Goal: Task Accomplishment & Management: Manage account settings

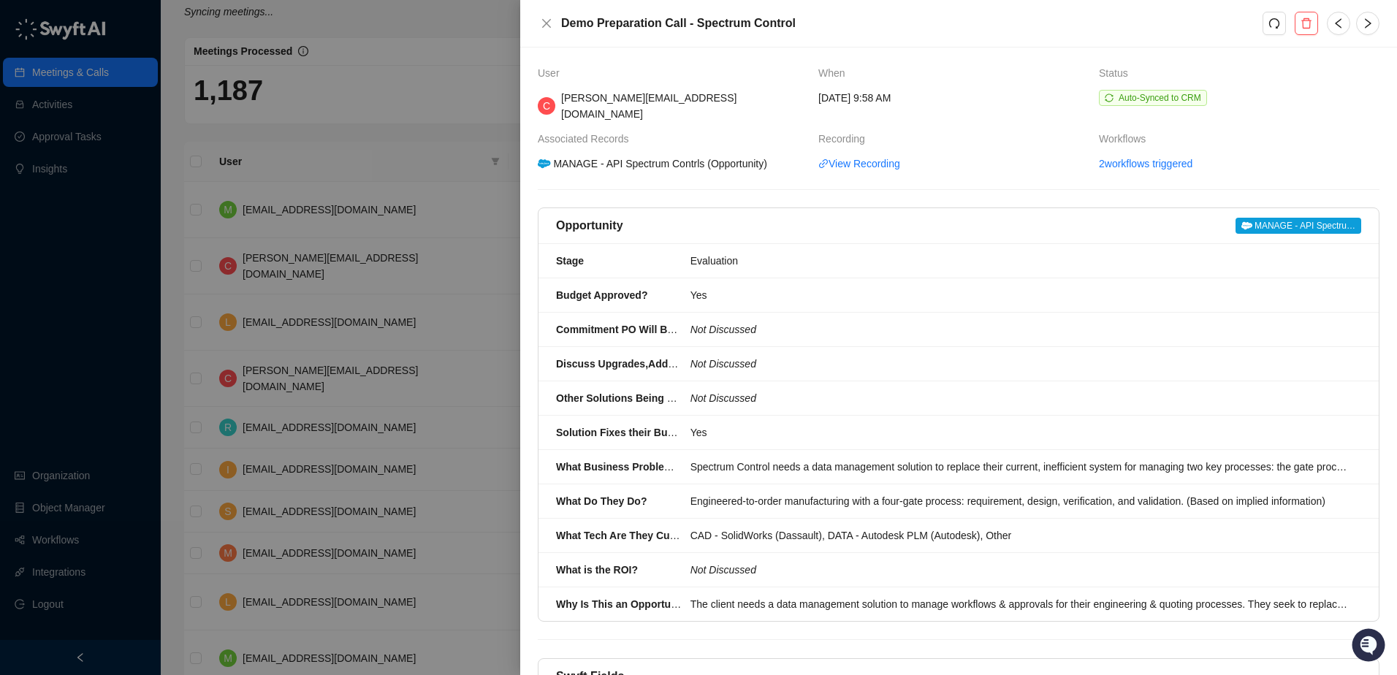
scroll to position [129, 0]
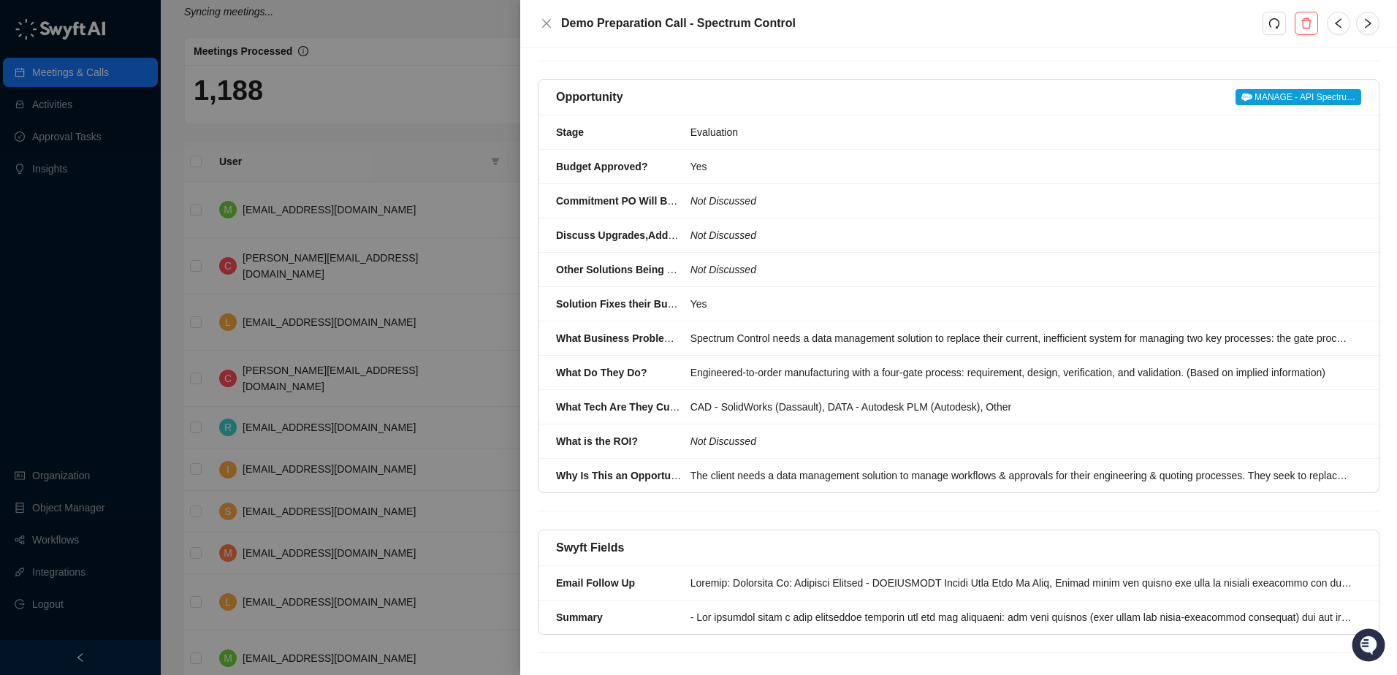
click at [427, 132] on div at bounding box center [698, 337] width 1397 height 675
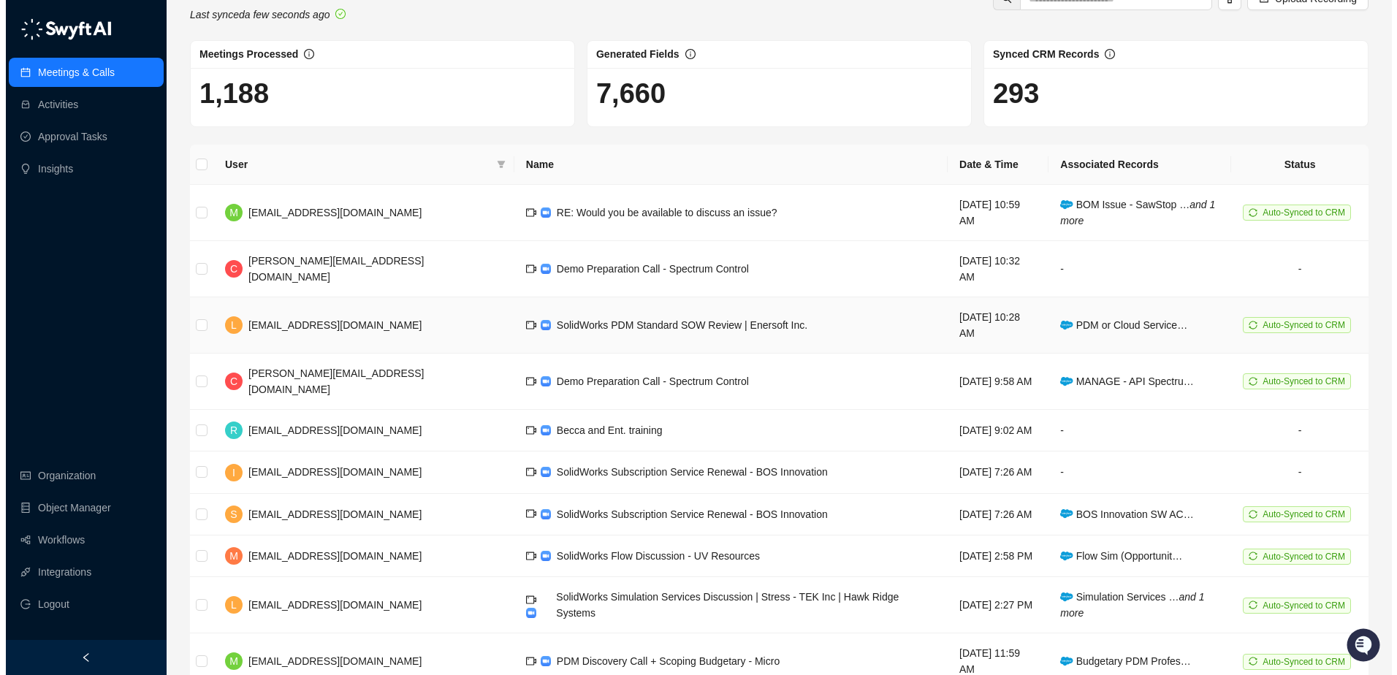
scroll to position [54, 0]
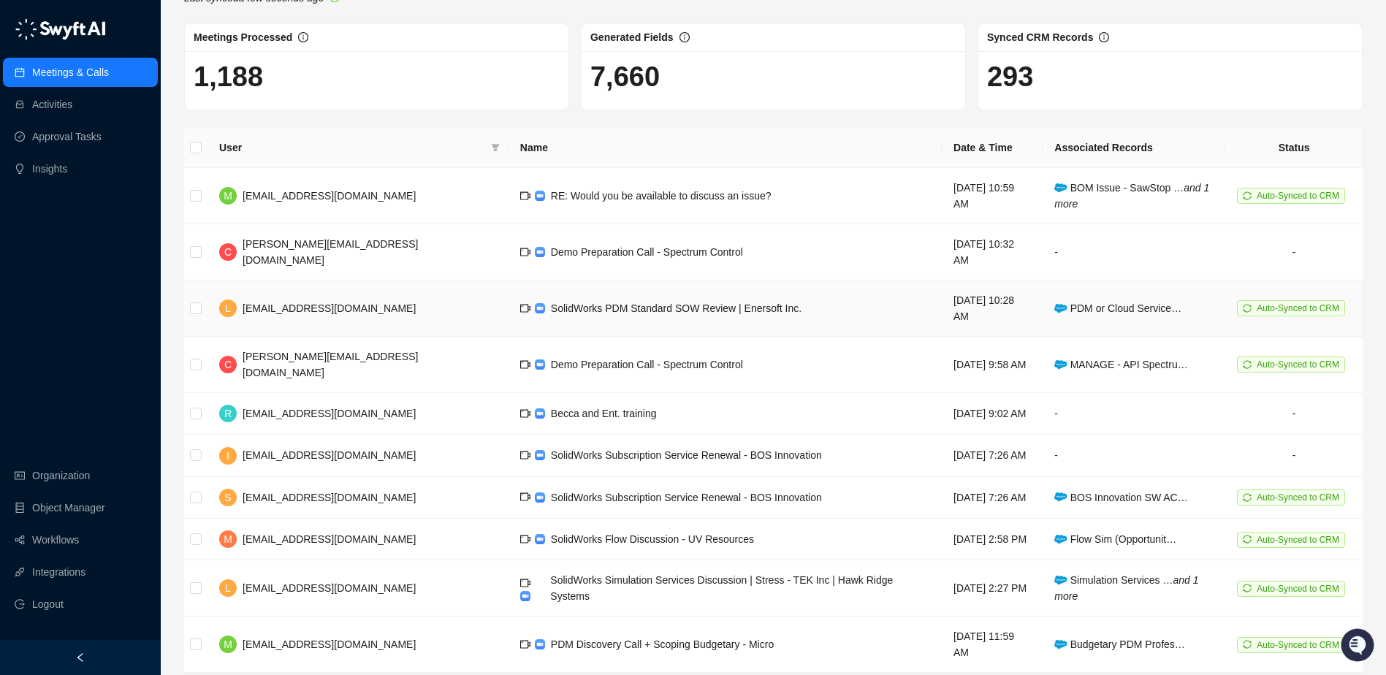
click at [1105, 294] on td "PDM or Cloud Service…" at bounding box center [1133, 309] width 183 height 56
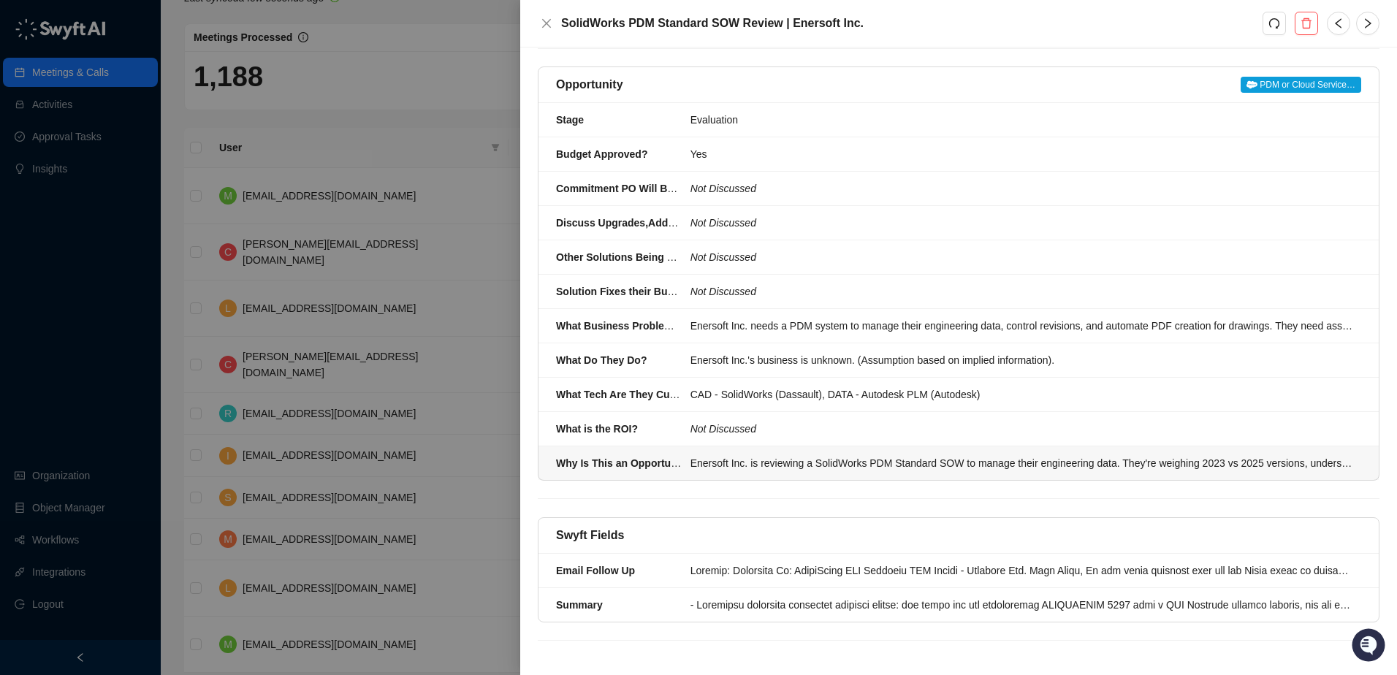
scroll to position [129, 0]
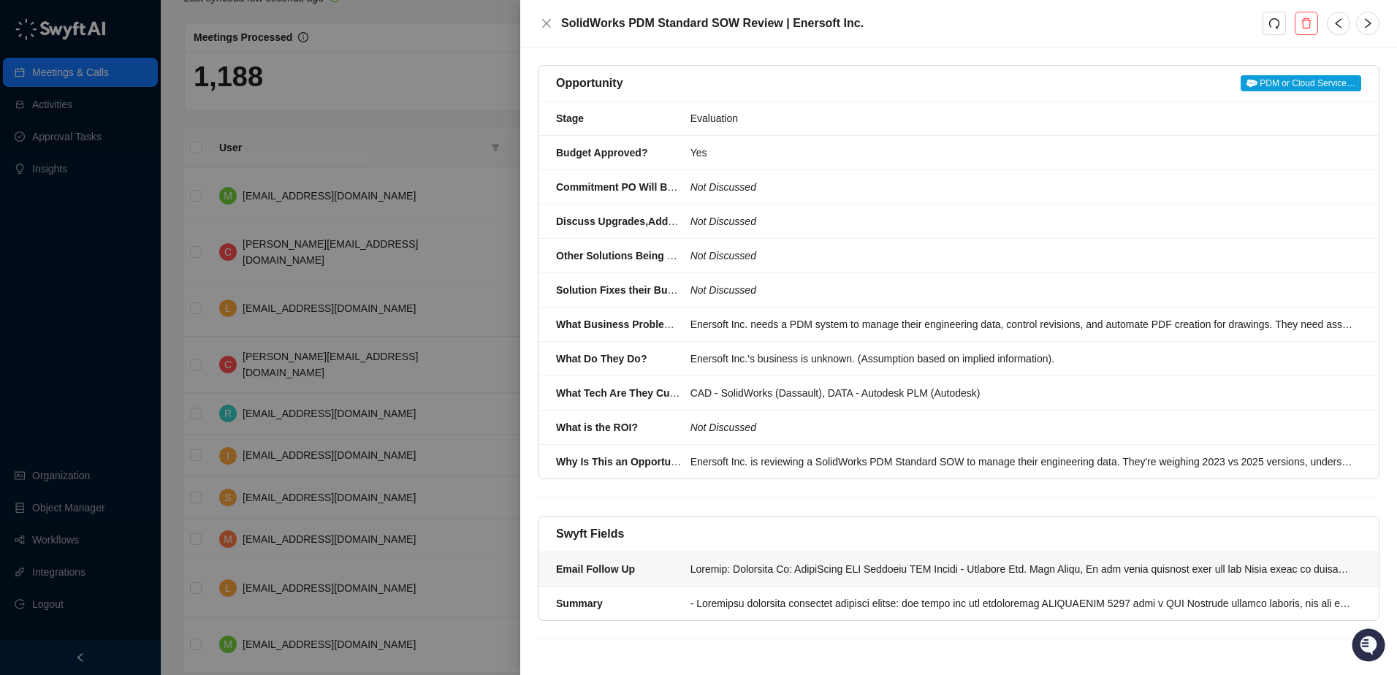
click at [815, 573] on div at bounding box center [1021, 569] width 662 height 16
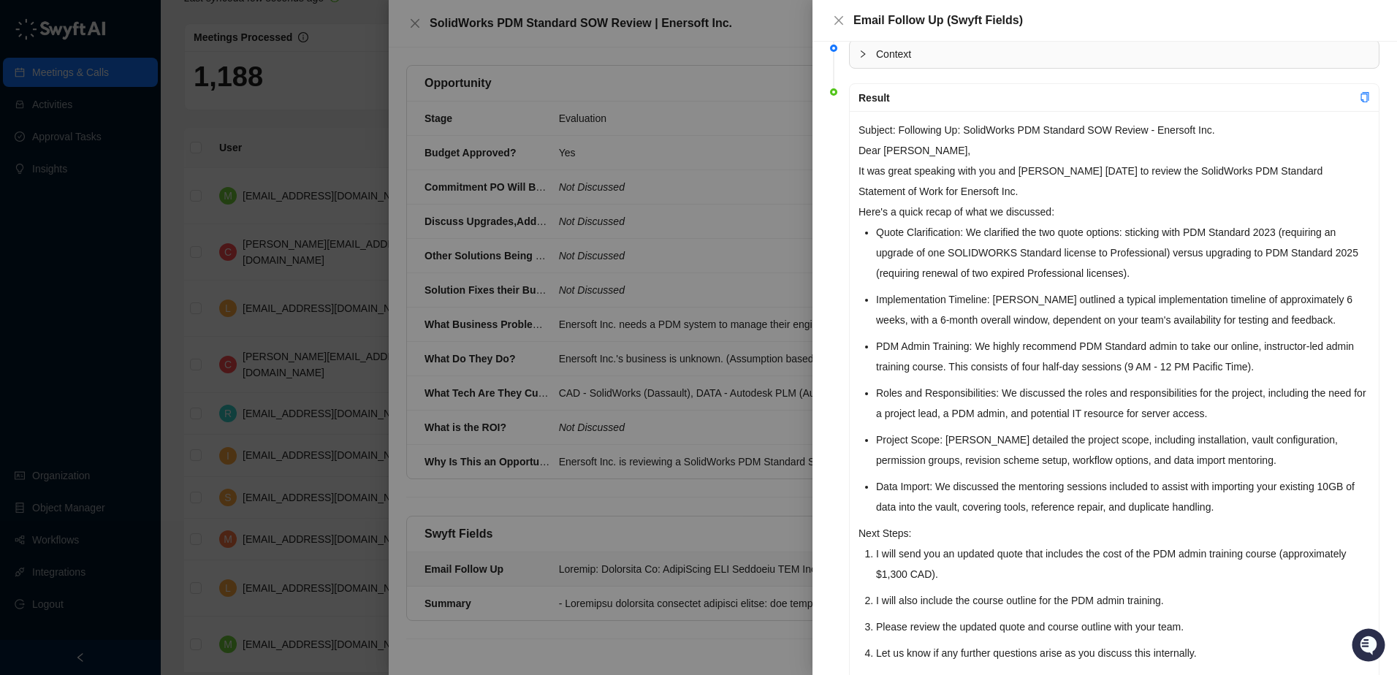
scroll to position [146, 0]
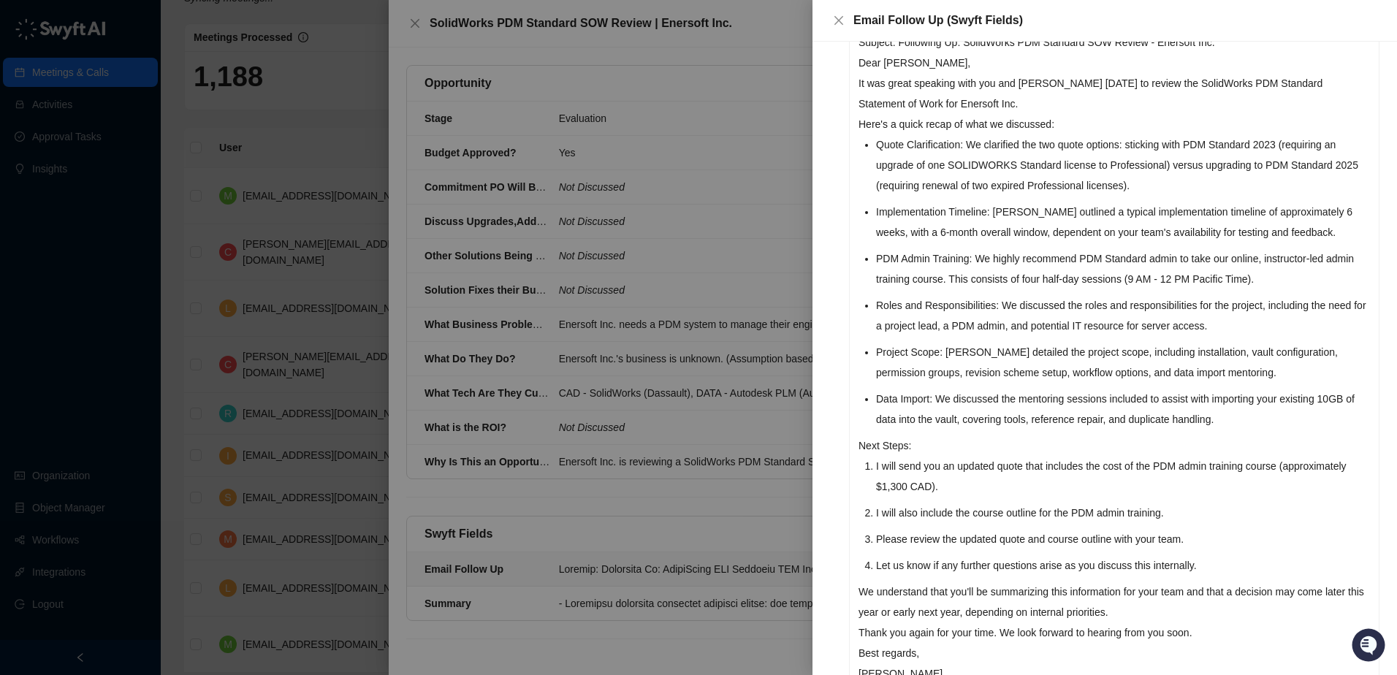
click at [348, 140] on div at bounding box center [698, 337] width 1397 height 675
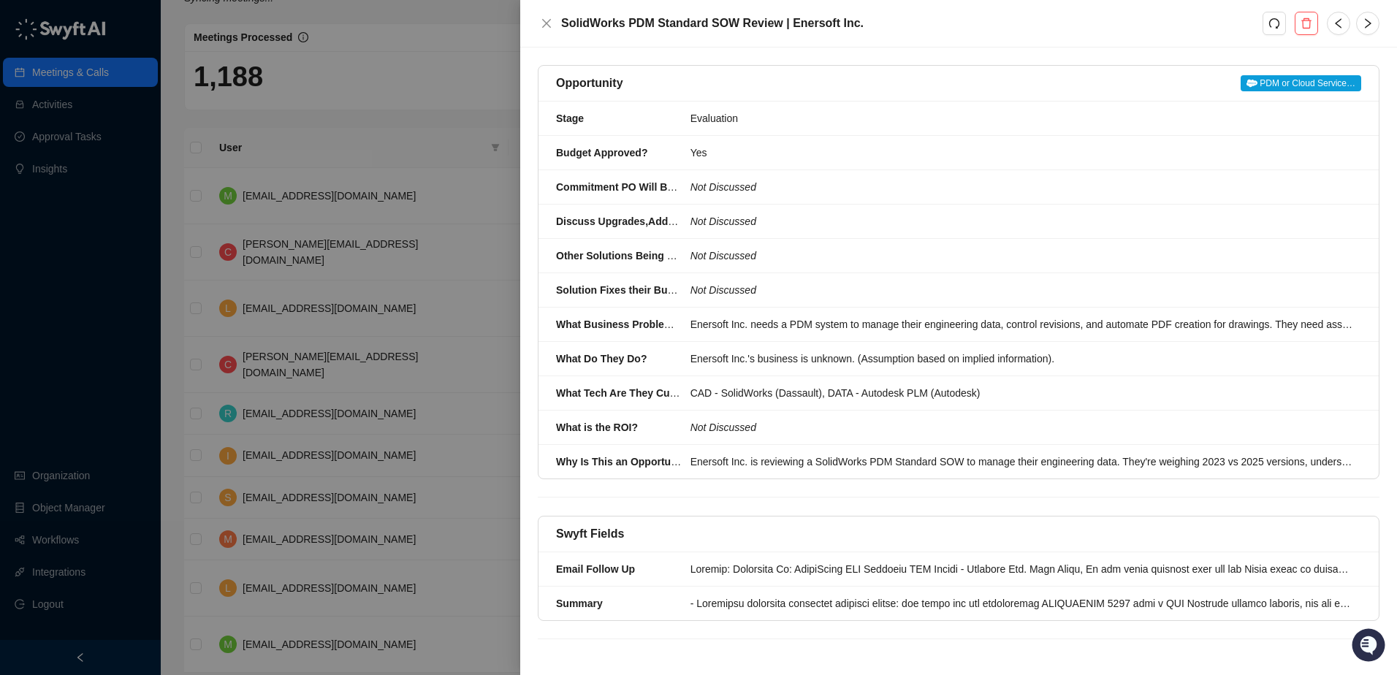
click at [468, 121] on div at bounding box center [698, 337] width 1397 height 675
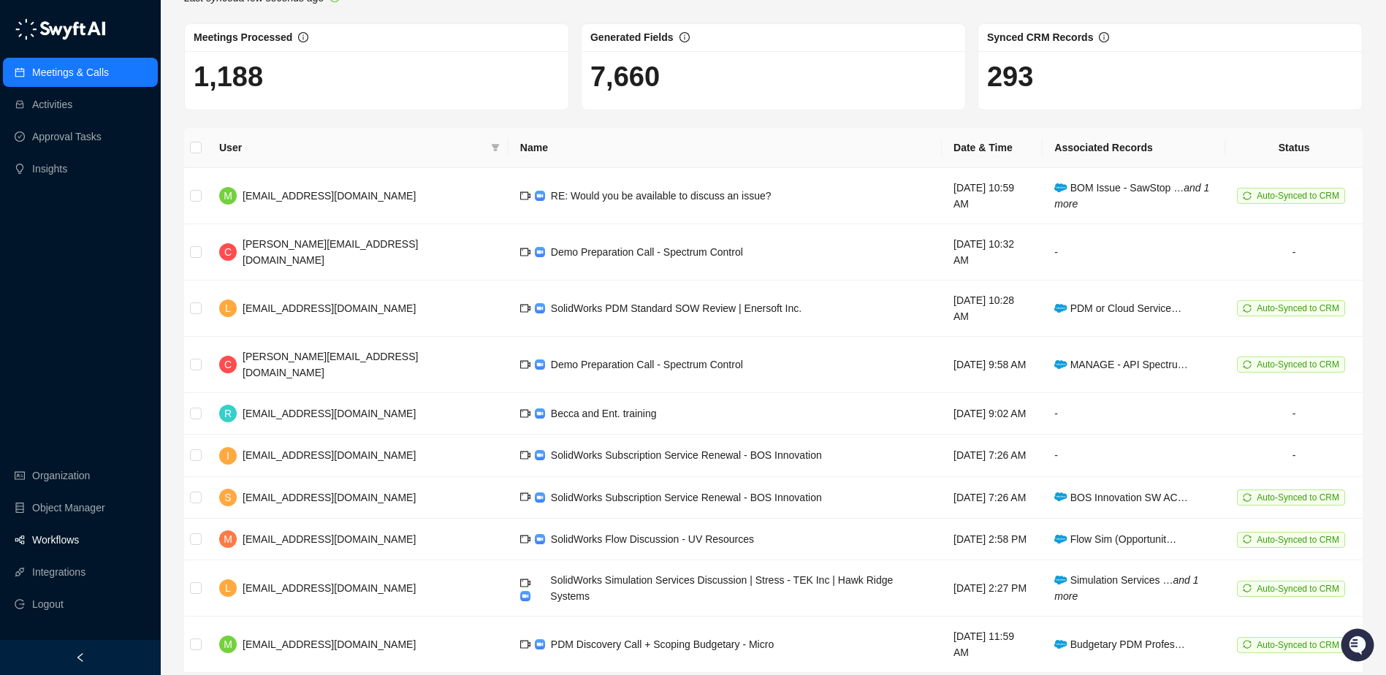
click at [79, 541] on link "Workflows" at bounding box center [55, 539] width 47 height 29
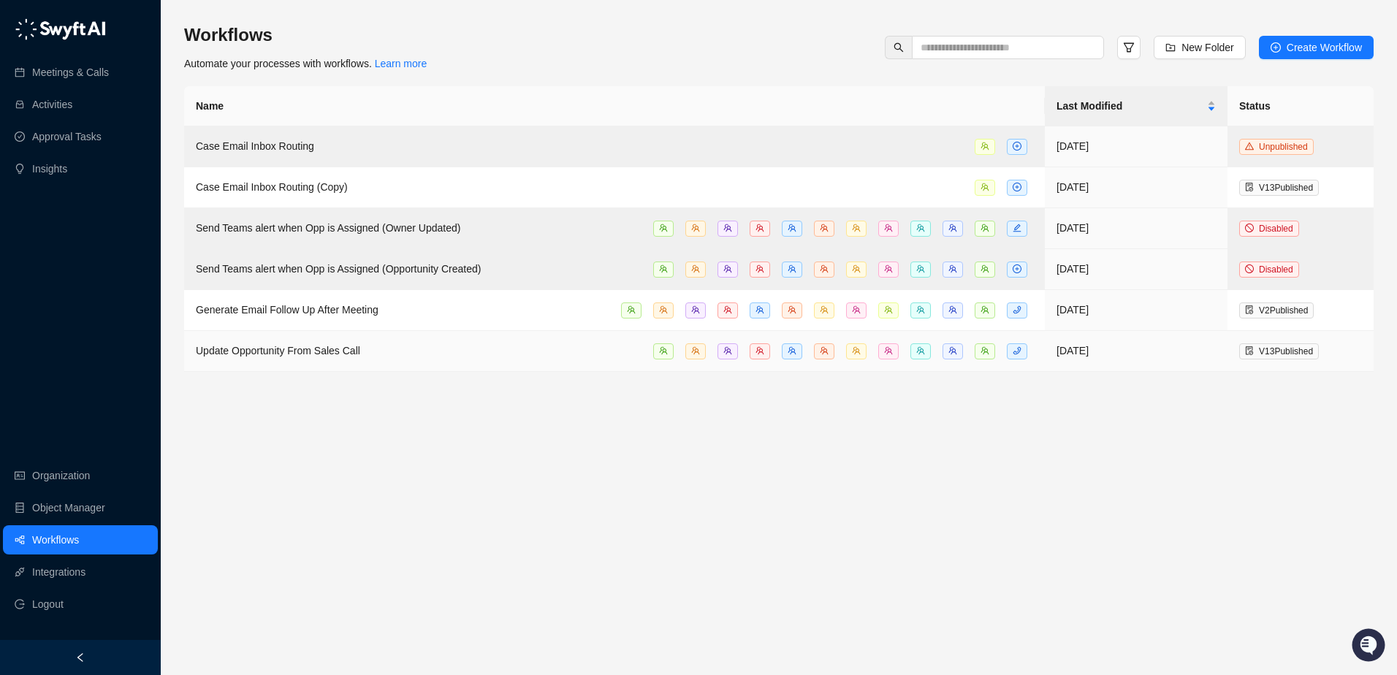
click at [346, 352] on span "Update Opportunity From Sales Call" at bounding box center [278, 351] width 164 height 12
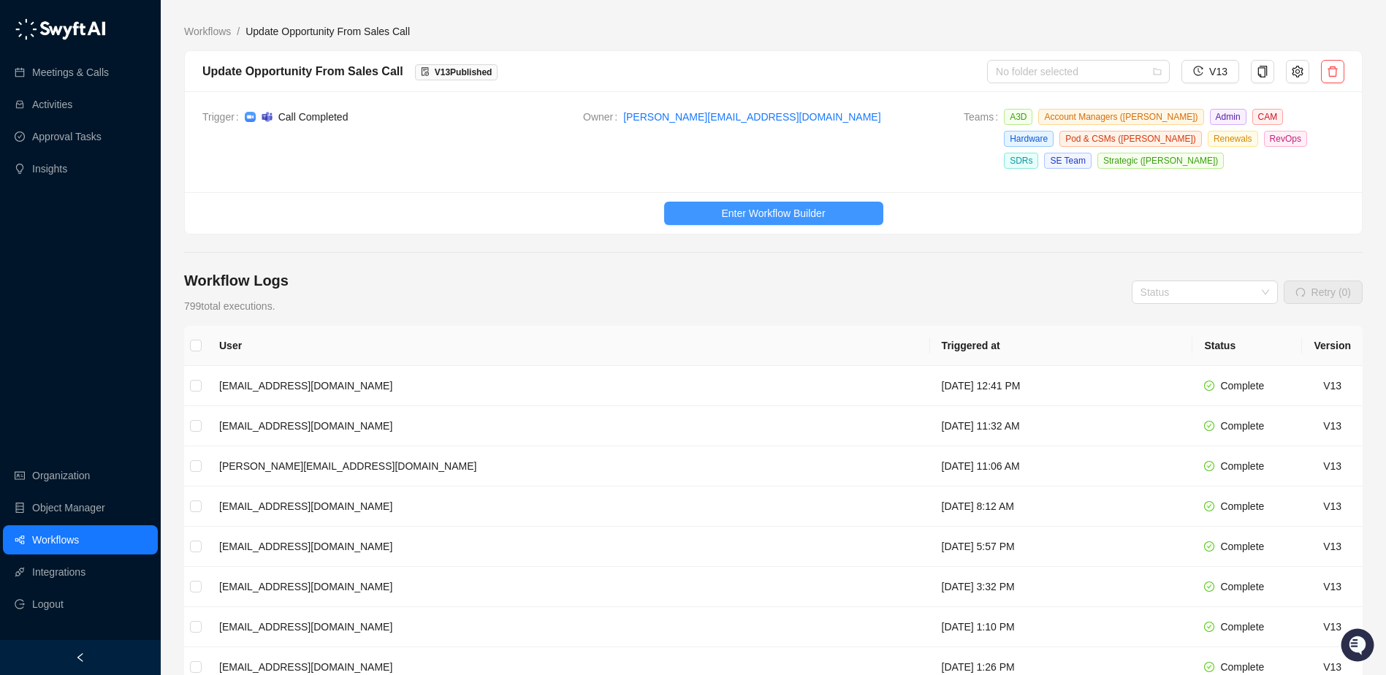
click at [754, 206] on span "Enter Workflow Builder" at bounding box center [773, 213] width 104 height 16
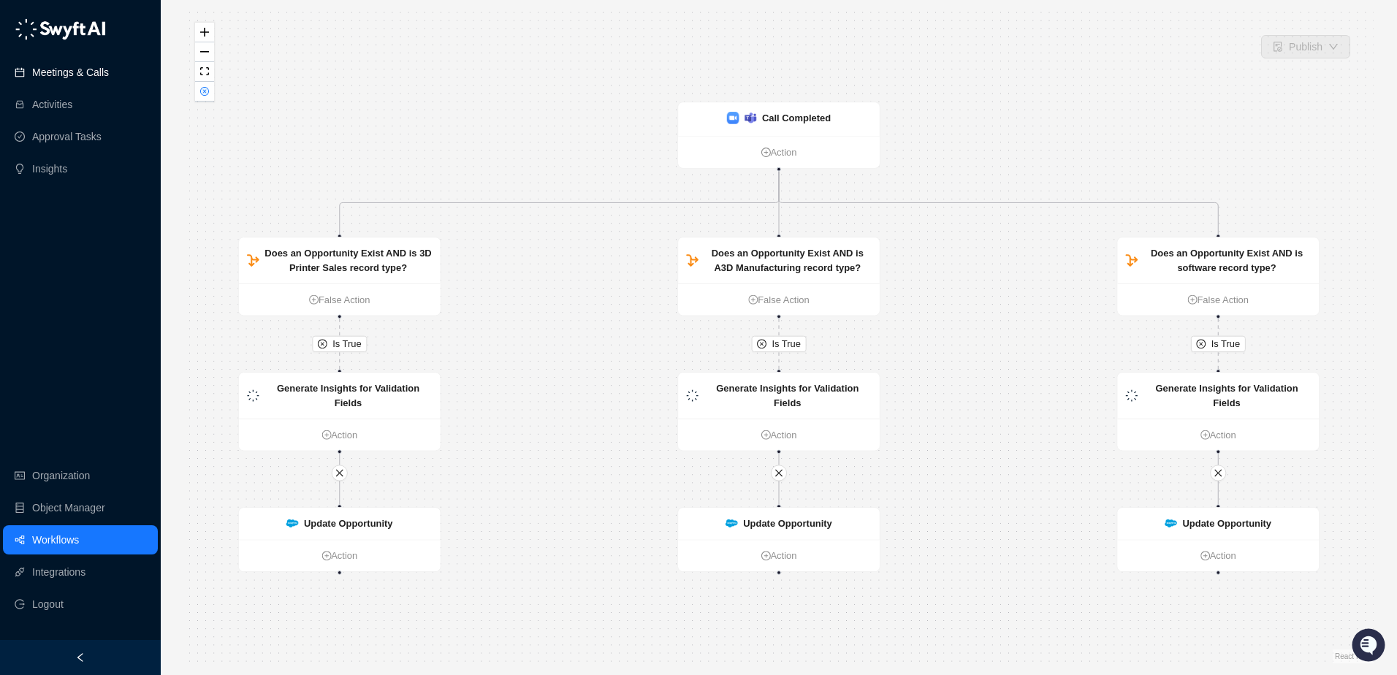
click at [97, 70] on link "Meetings & Calls" at bounding box center [70, 72] width 77 height 29
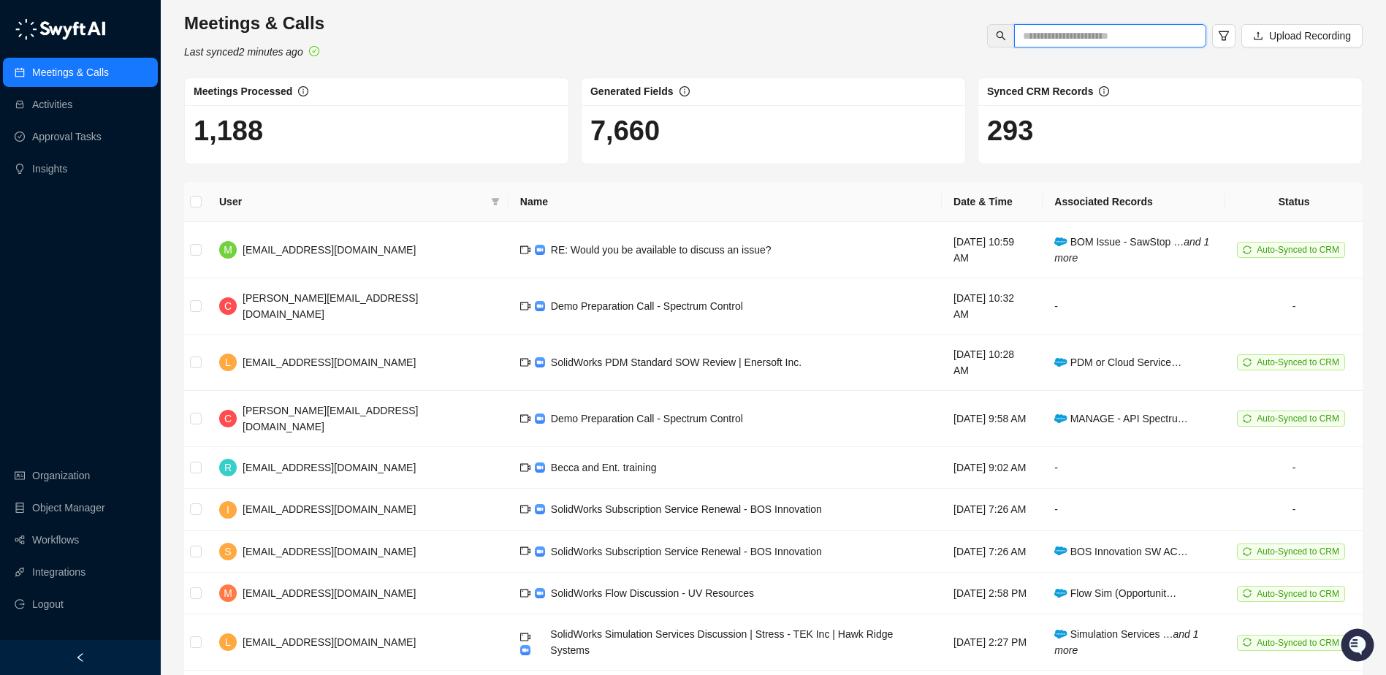
click at [1072, 39] on input "text" at bounding box center [1104, 36] width 163 height 16
type input "*****"
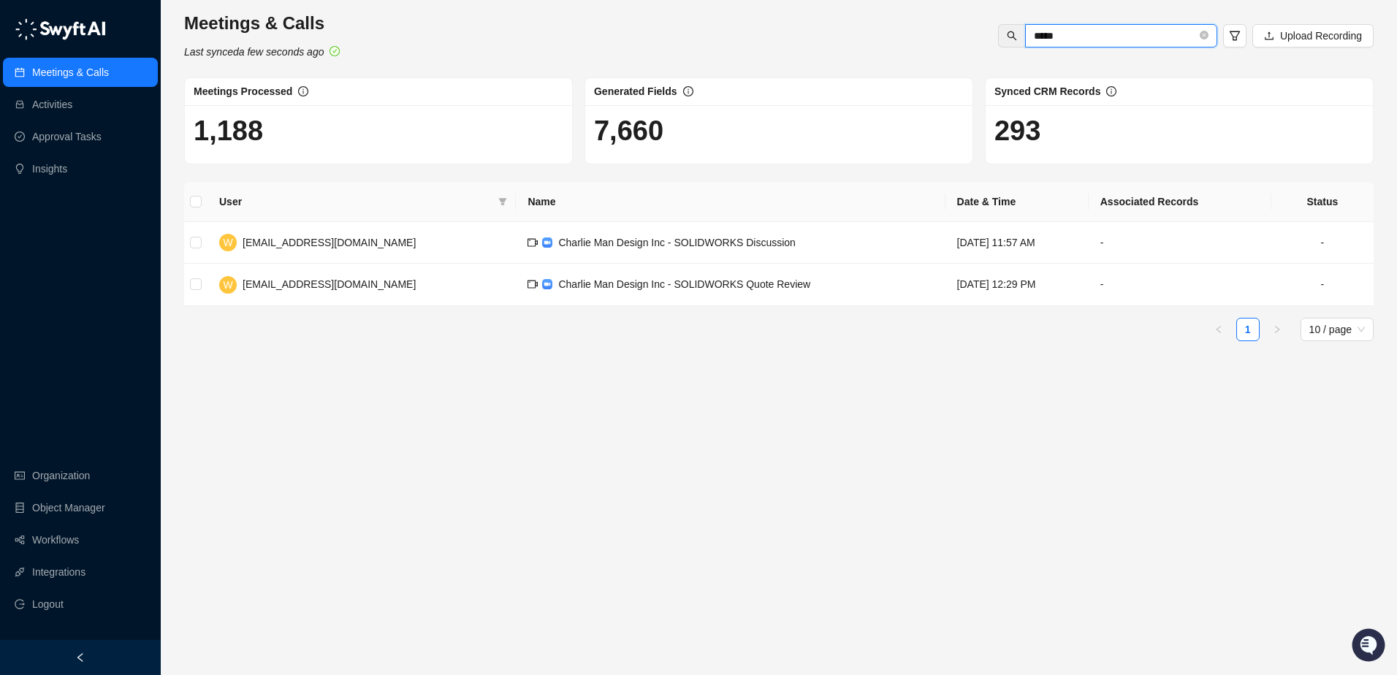
drag, startPoint x: 1108, startPoint y: 36, endPoint x: 928, endPoint y: 34, distance: 180.5
click at [928, 34] on div "Meetings & Calls Last synced a few seconds ago ***** Upload Recording" at bounding box center [779, 36] width 1198 height 48
type input "*****"
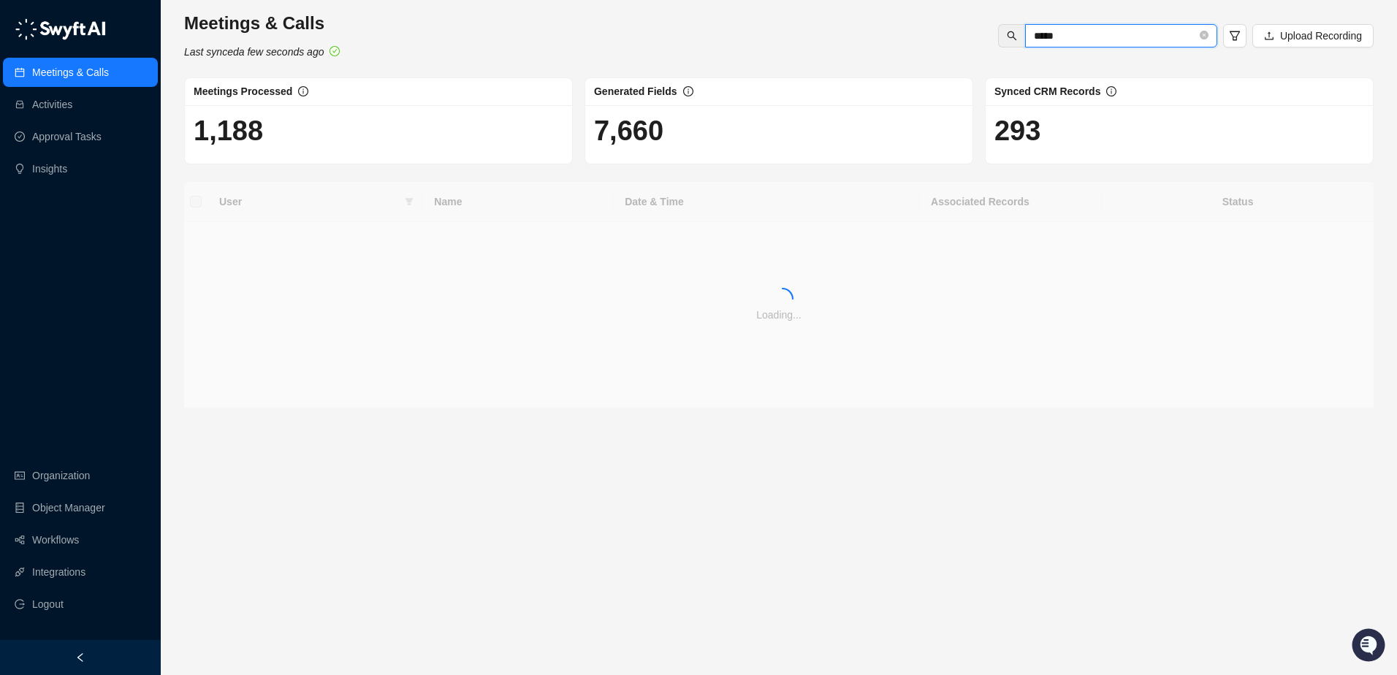
drag, startPoint x: 1099, startPoint y: 34, endPoint x: 880, endPoint y: 17, distance: 219.9
click at [880, 17] on div "Meetings & Calls Last synced a few seconds ago ***** Upload Recording" at bounding box center [779, 36] width 1198 height 48
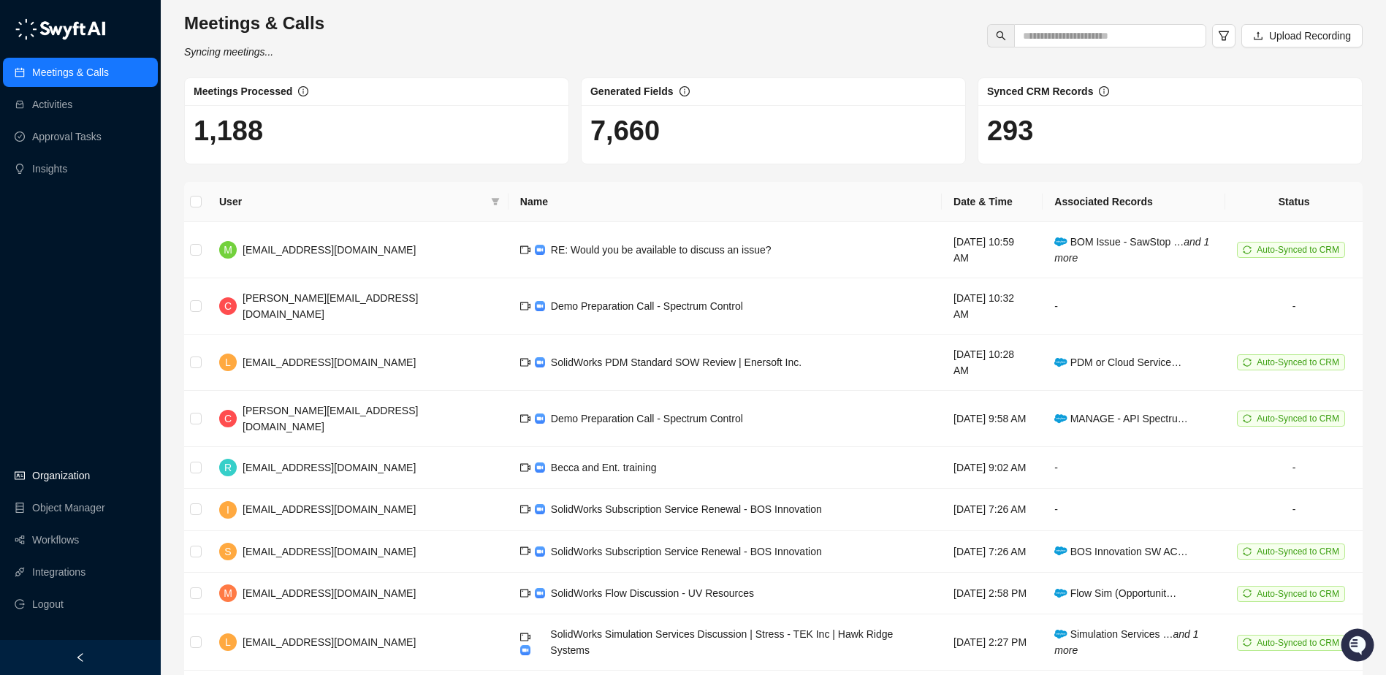
click at [85, 475] on link "Organization" at bounding box center [61, 475] width 58 height 29
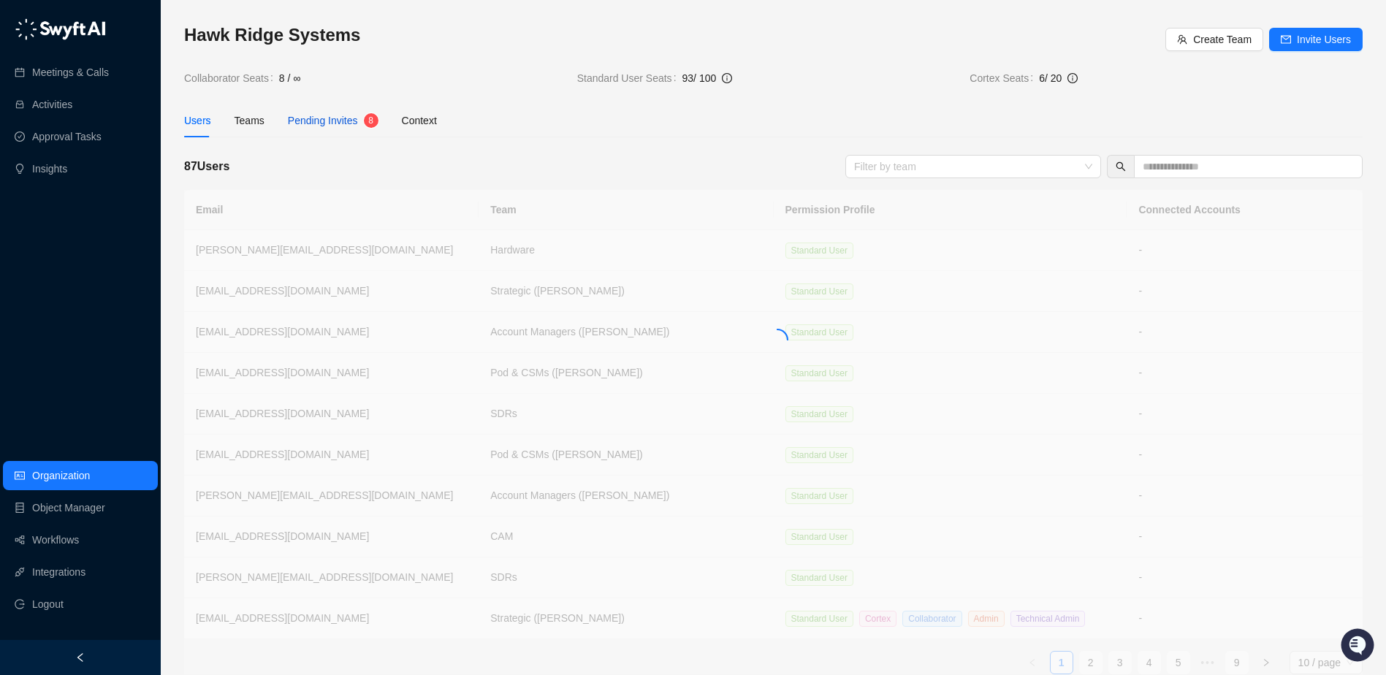
click at [328, 120] on span "Pending Invites" at bounding box center [323, 121] width 70 height 12
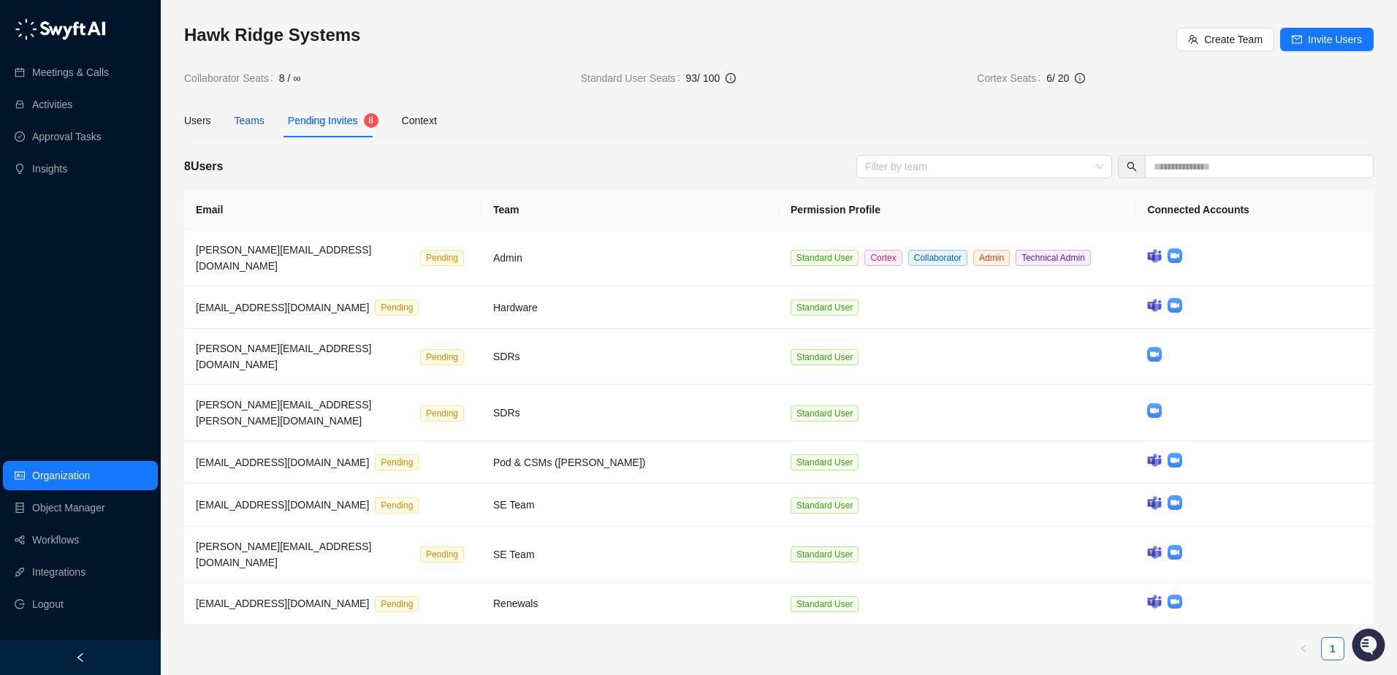
click at [256, 122] on div "Teams" at bounding box center [250, 121] width 30 height 16
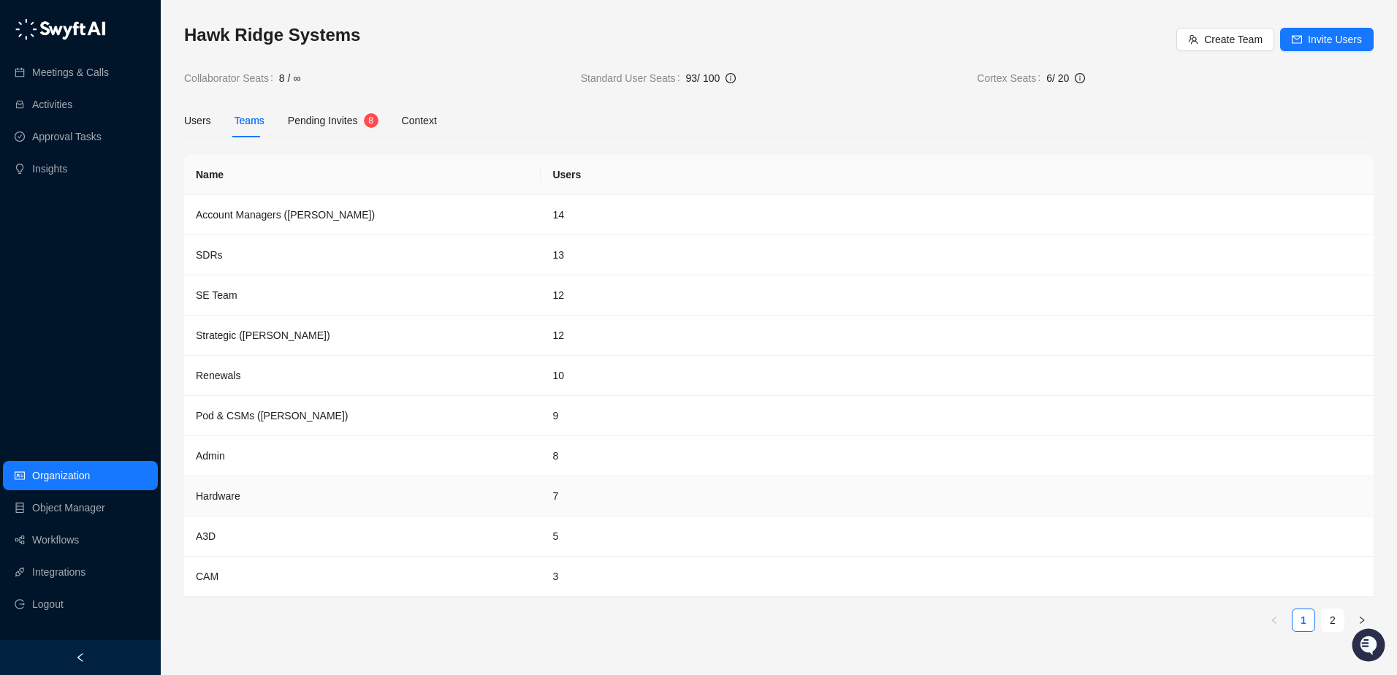
click at [219, 492] on td "Hardware" at bounding box center [362, 496] width 357 height 40
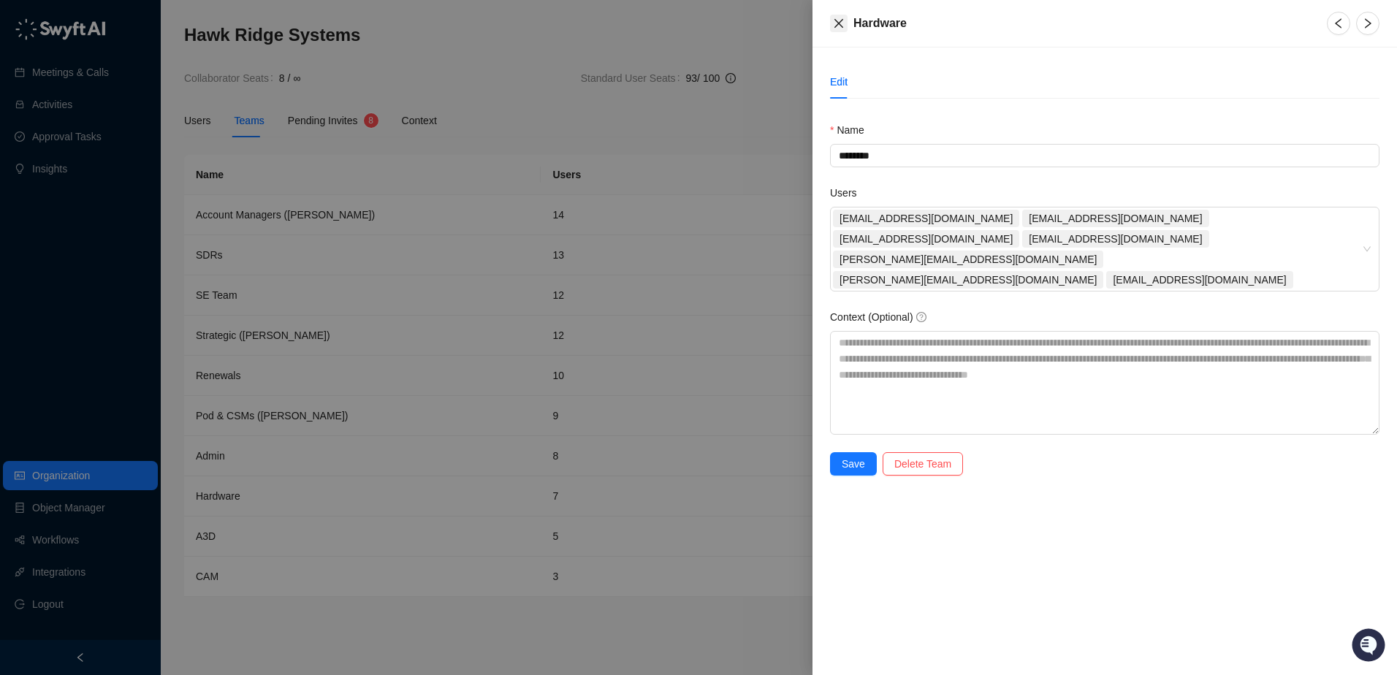
click at [834, 28] on icon "close" at bounding box center [839, 24] width 12 height 12
